Goal: Check status: Check status

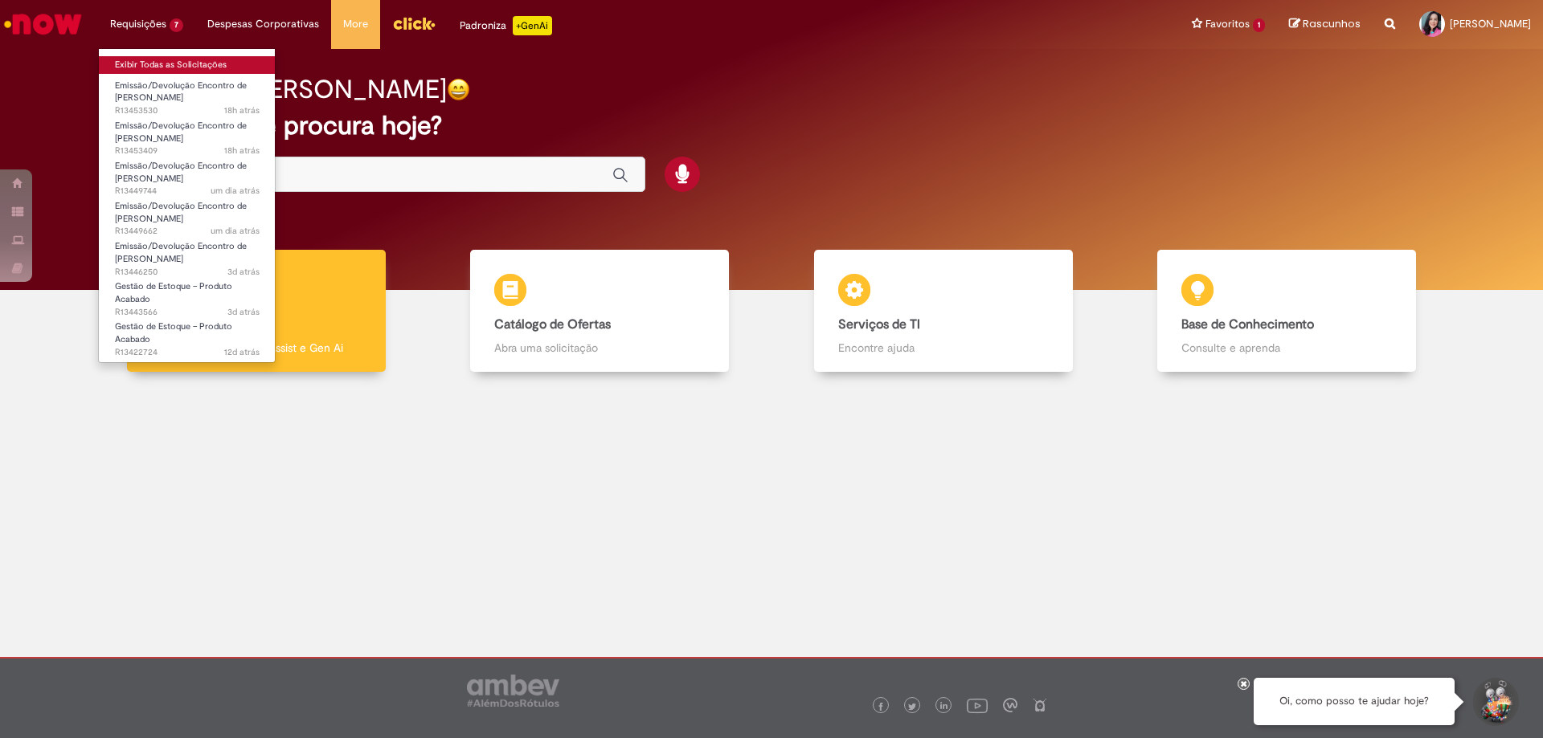
click at [164, 66] on link "Exibir Todas as Solicitações" at bounding box center [187, 65] width 177 height 18
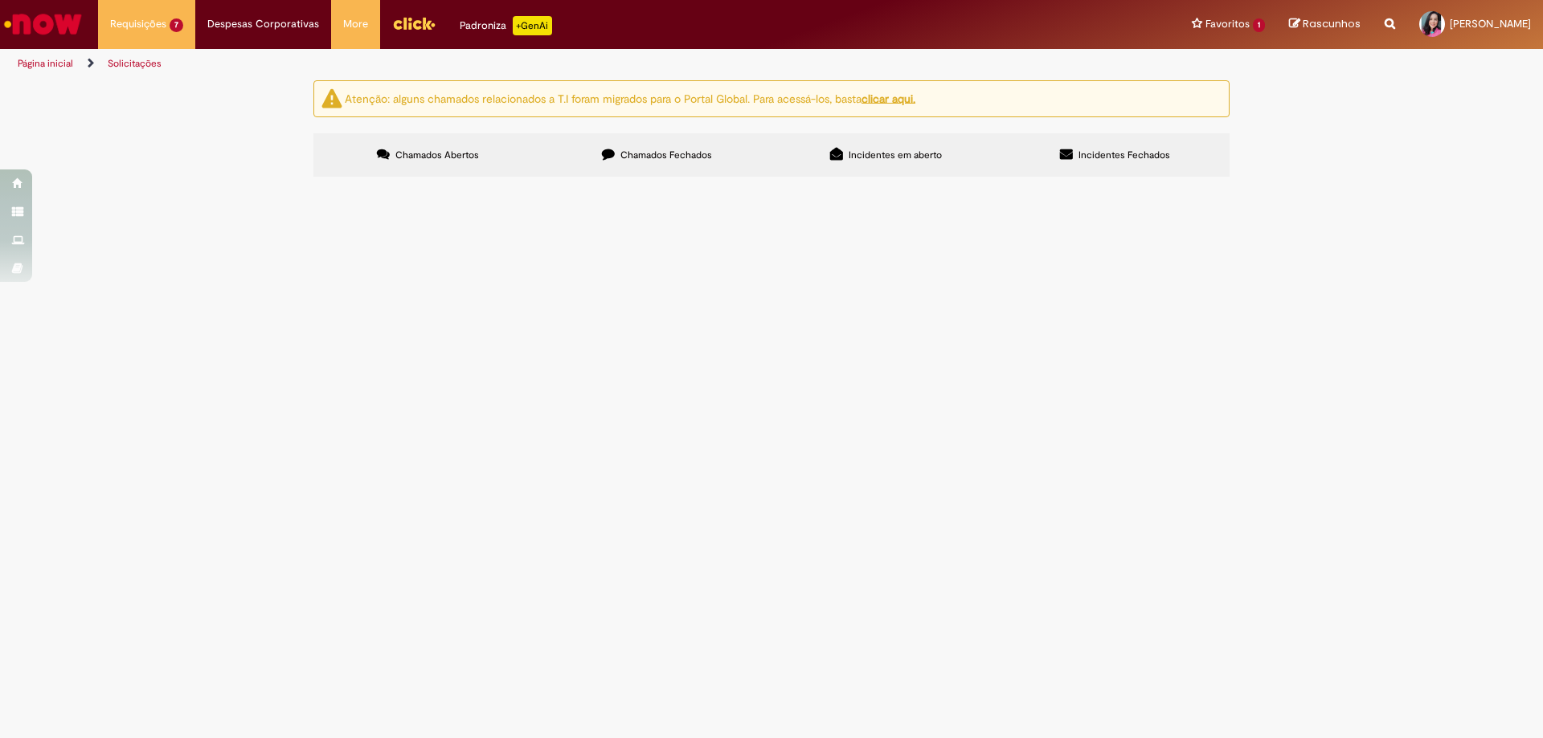
click at [0, 0] on span "Favor realizar EC Horizonte" at bounding box center [0, 0] width 0 height 0
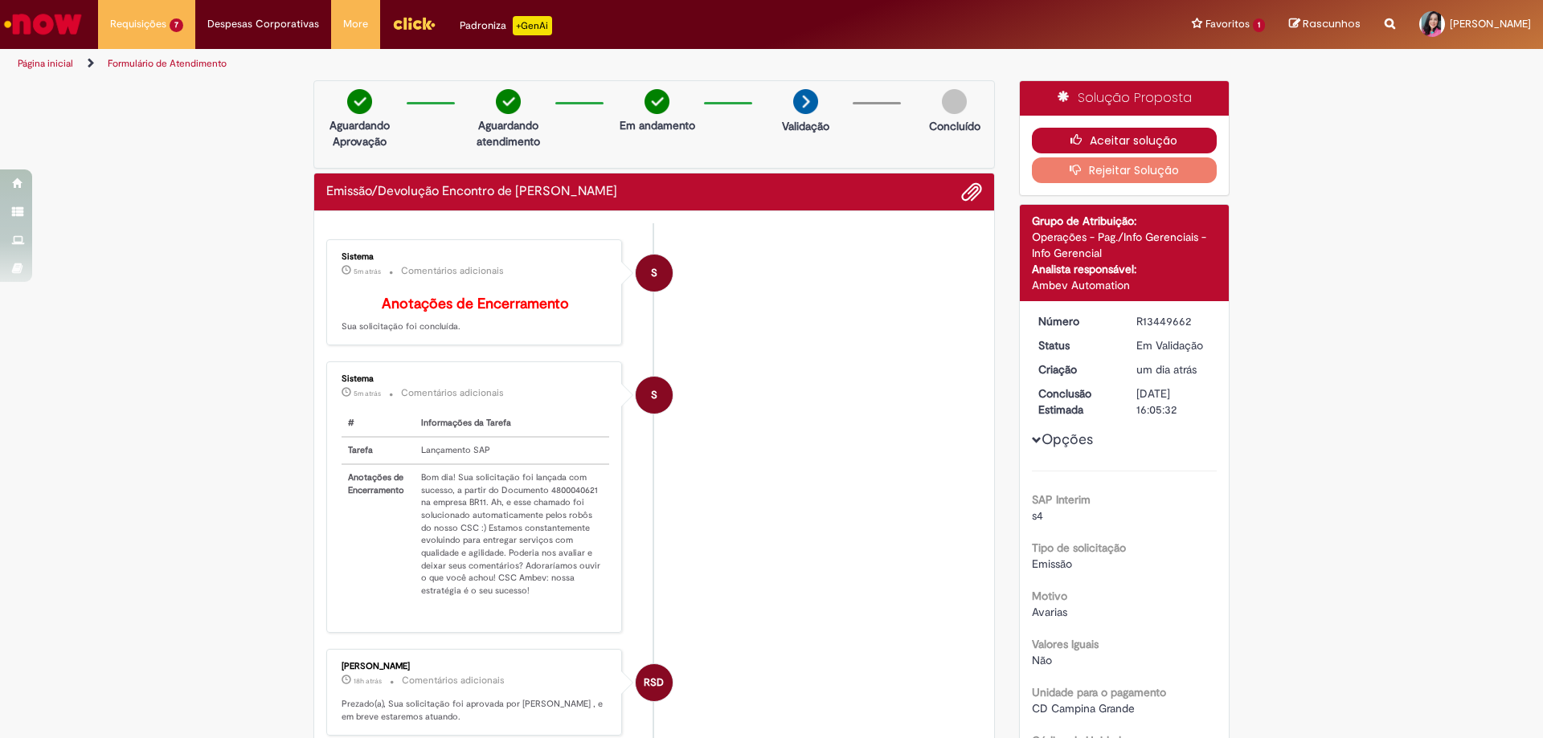
click at [1061, 138] on button "Aceitar solução" at bounding box center [1125, 141] width 186 height 26
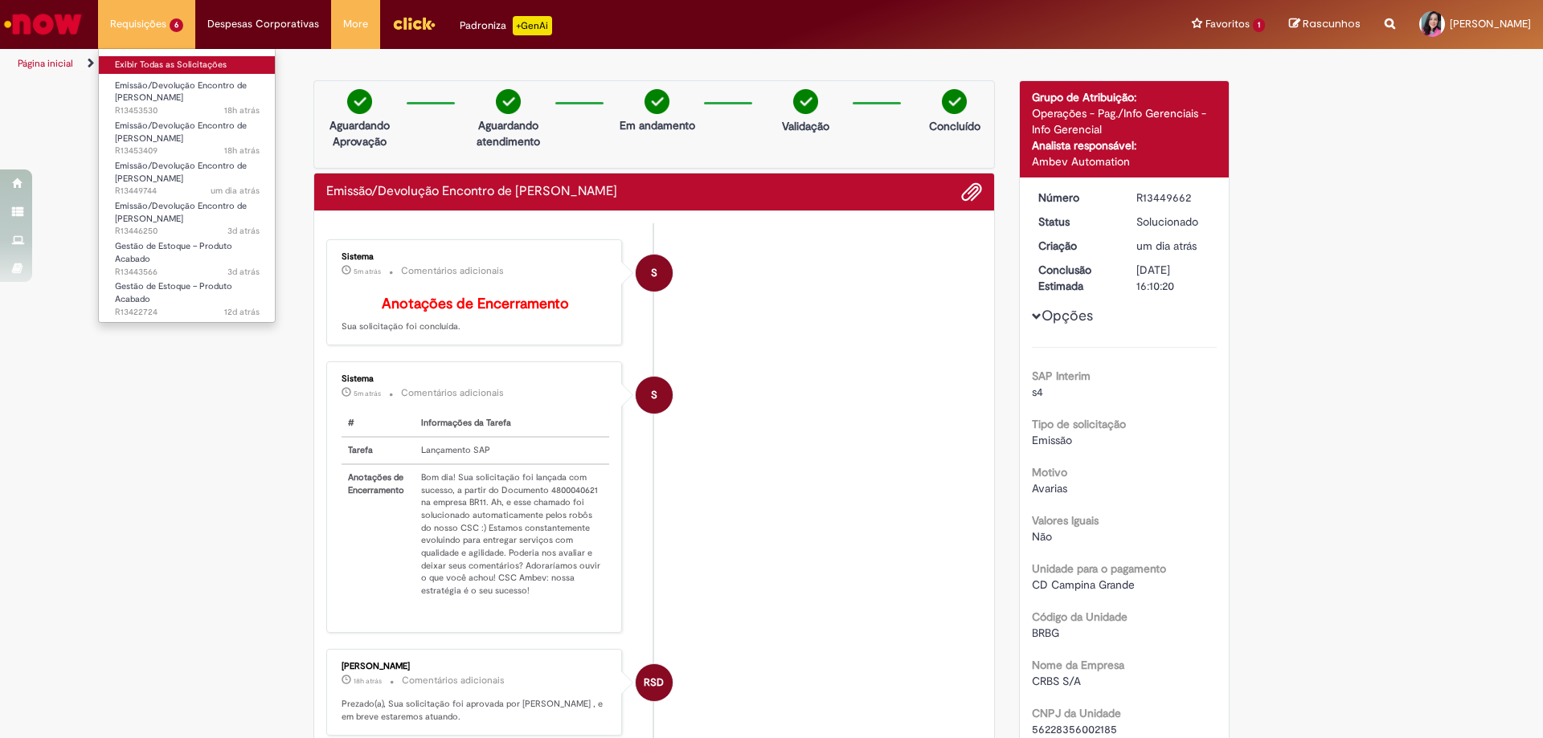
click at [168, 57] on link "Exibir Todas as Solicitações" at bounding box center [187, 65] width 177 height 18
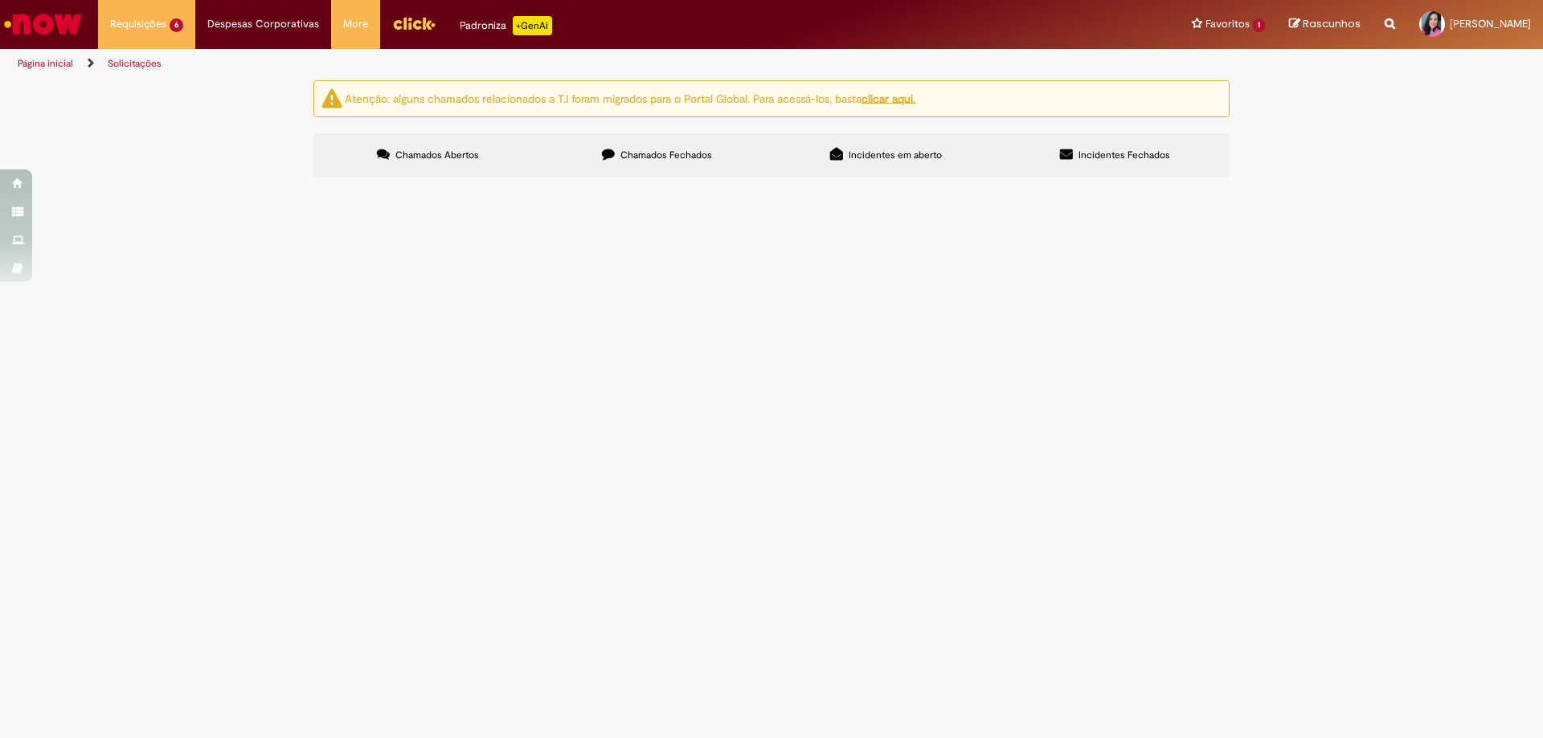
click at [574, 149] on label "Chamados Fechados" at bounding box center [656, 154] width 229 height 43
click at [0, 0] on span "Favor realizar EC Horizonte" at bounding box center [0, 0] width 0 height 0
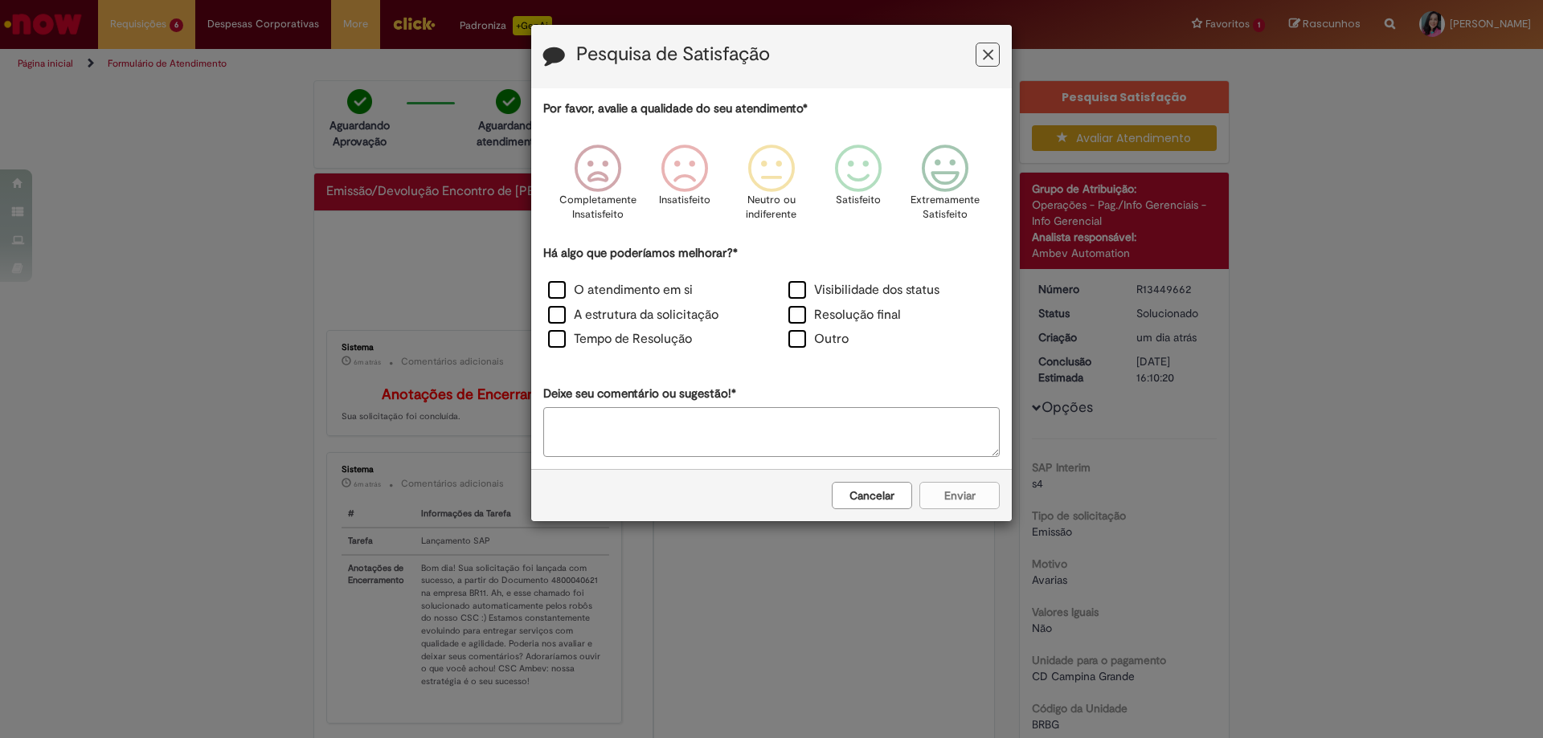
click at [990, 47] on icon "Feedback" at bounding box center [988, 55] width 10 height 17
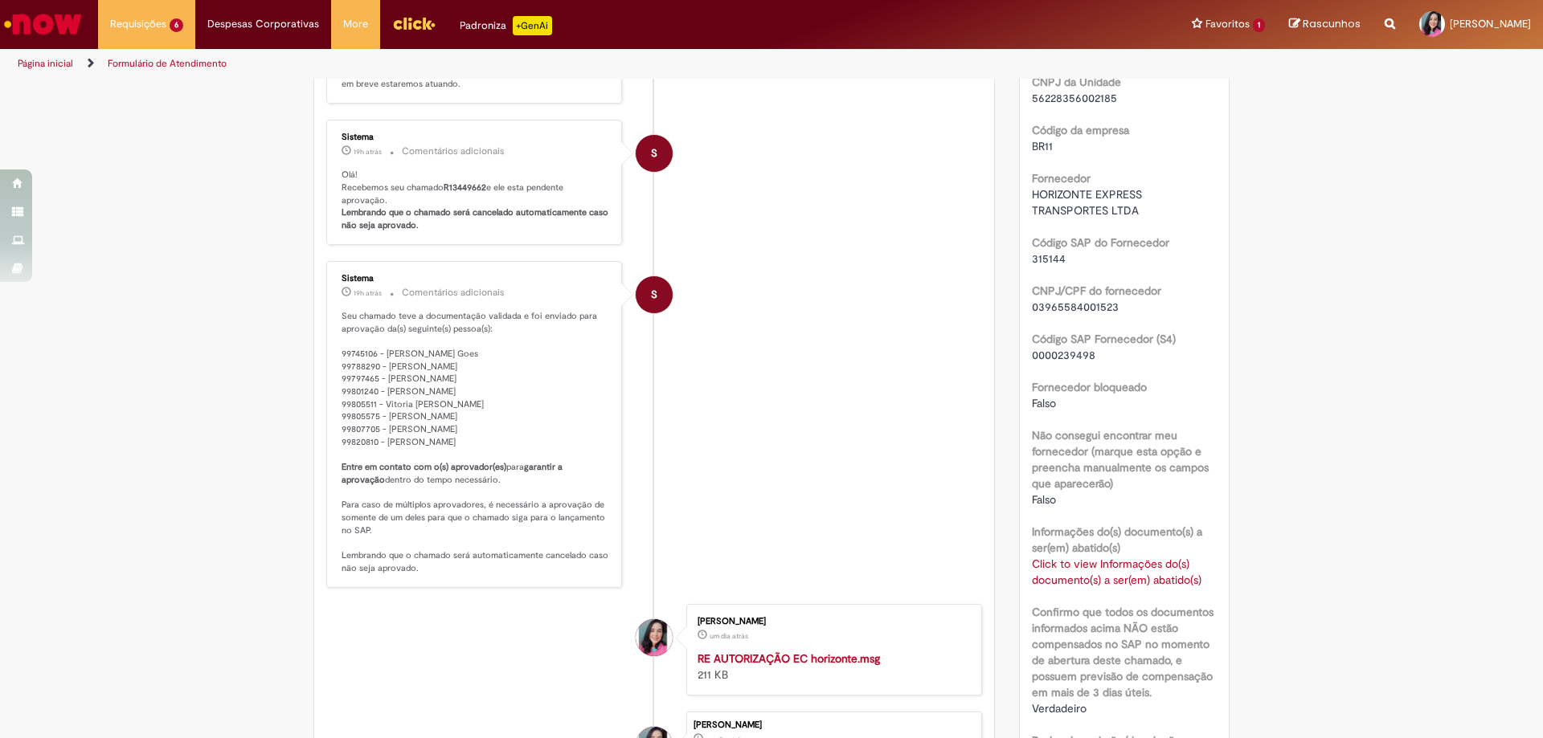
scroll to position [1045, 0]
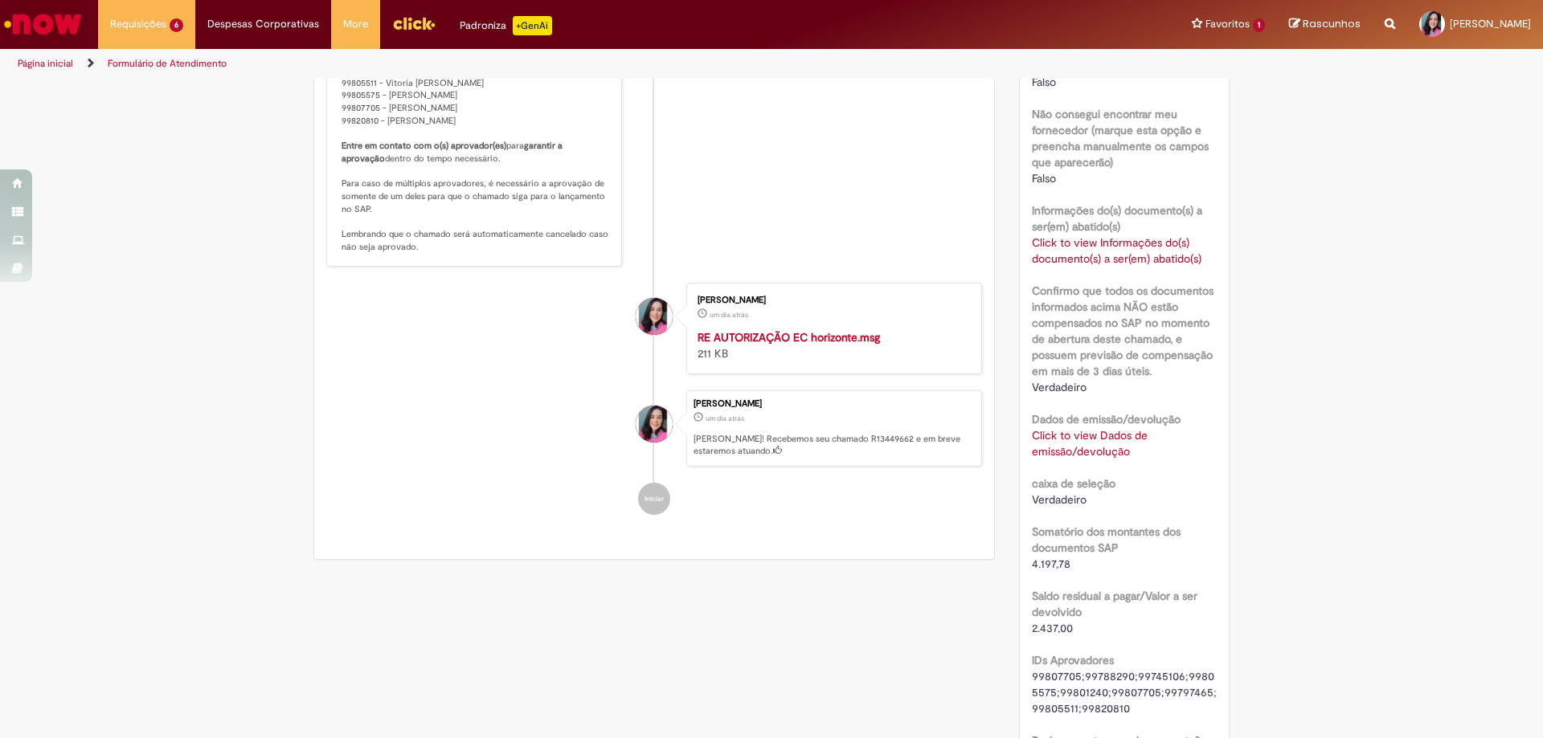
click at [1065, 446] on link "Click to view Dados de emissão/devolução" at bounding box center [1090, 443] width 116 height 31
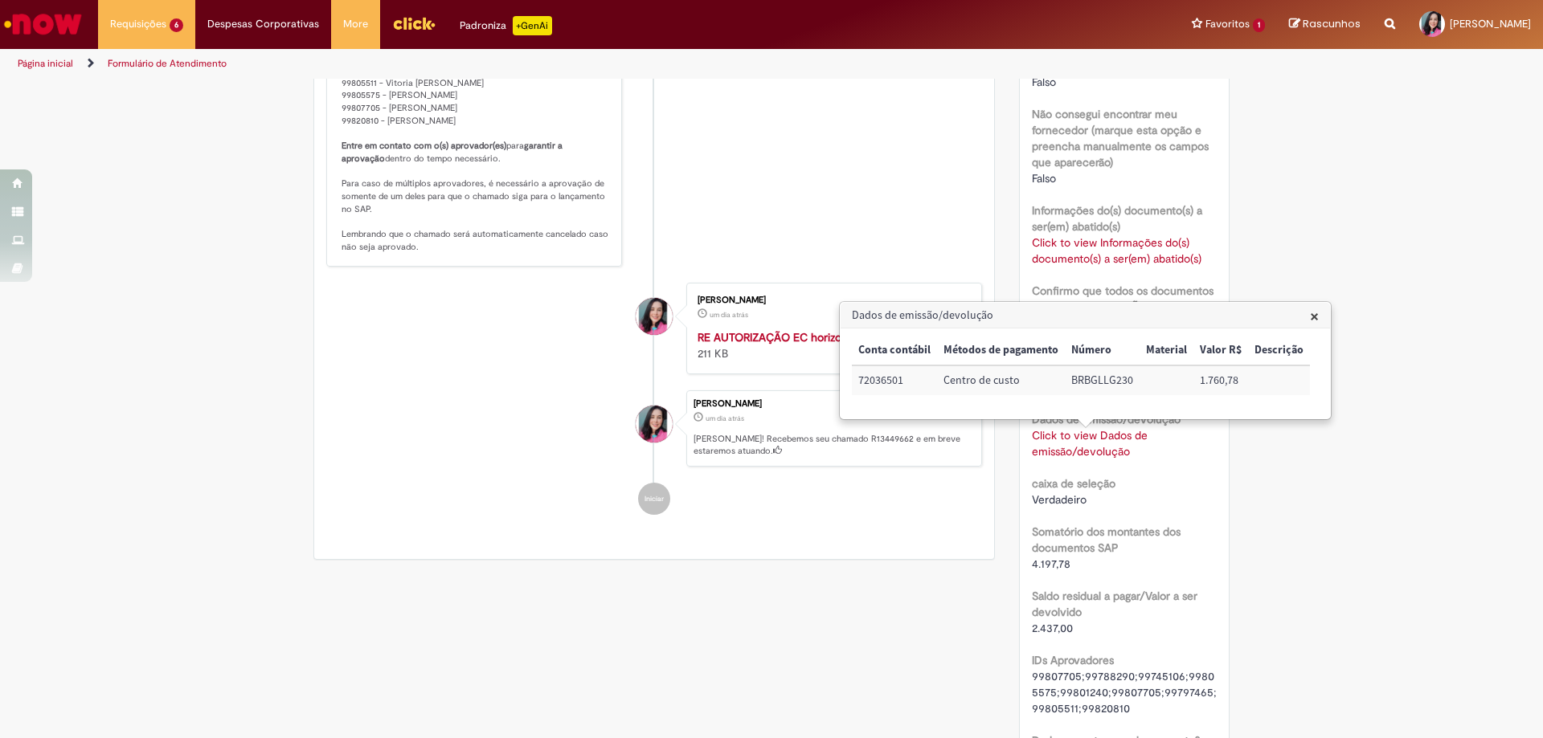
click at [1310, 321] on span "×" at bounding box center [1314, 316] width 9 height 22
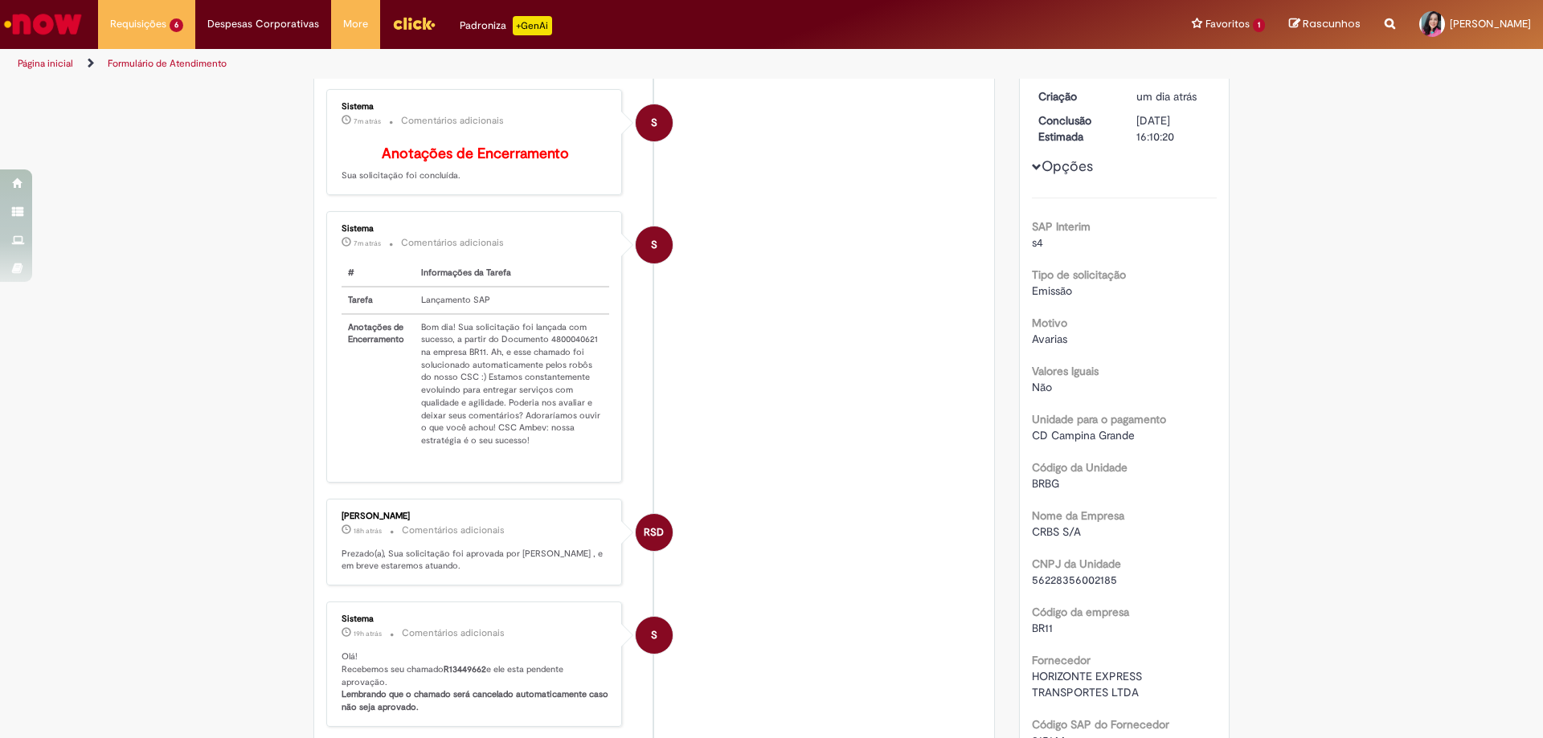
scroll to position [0, 0]
